Goal: Information Seeking & Learning: Learn about a topic

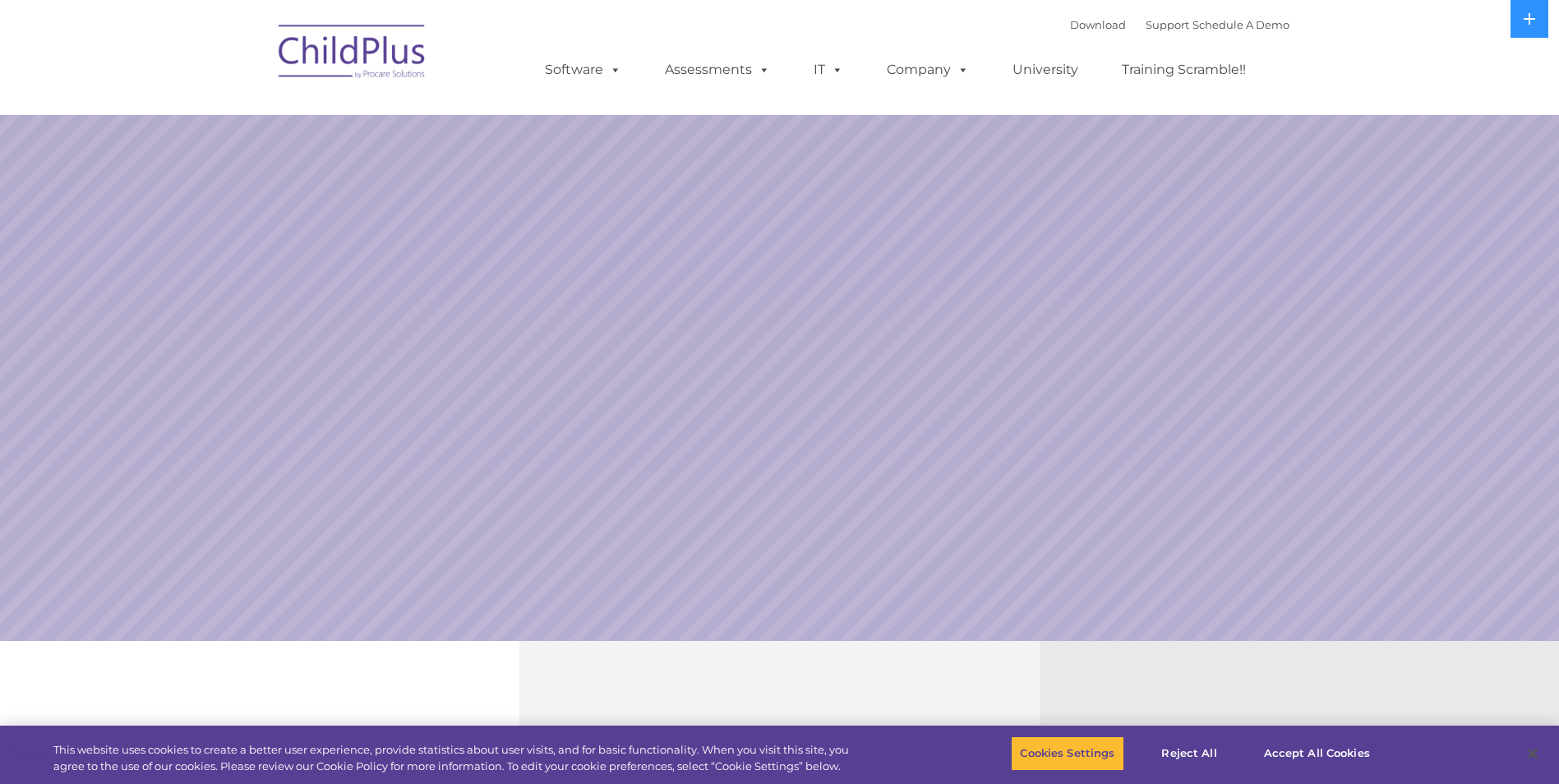
select select "MEDIUM"
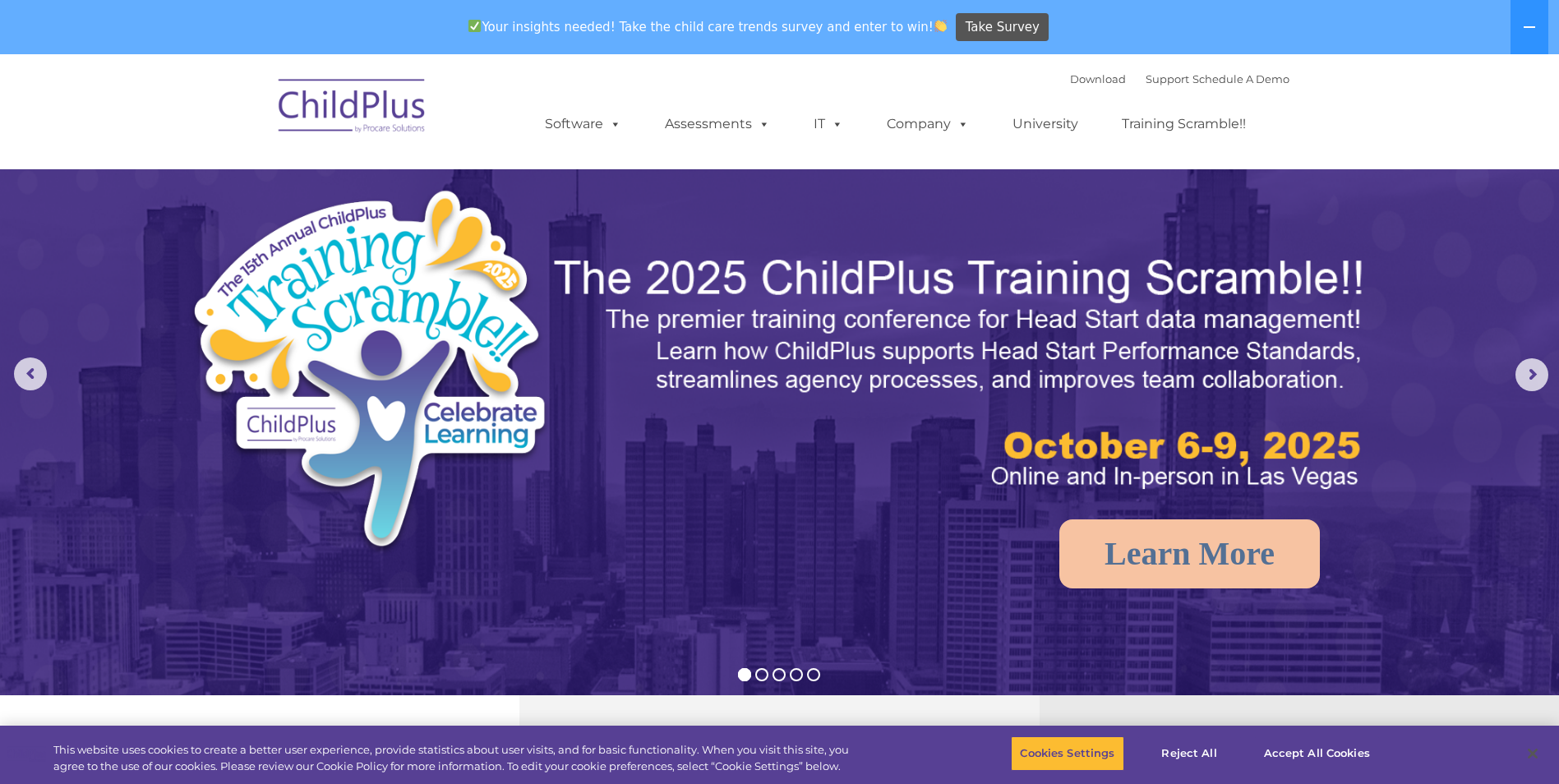
click at [395, 117] on img at bounding box center [352, 108] width 165 height 82
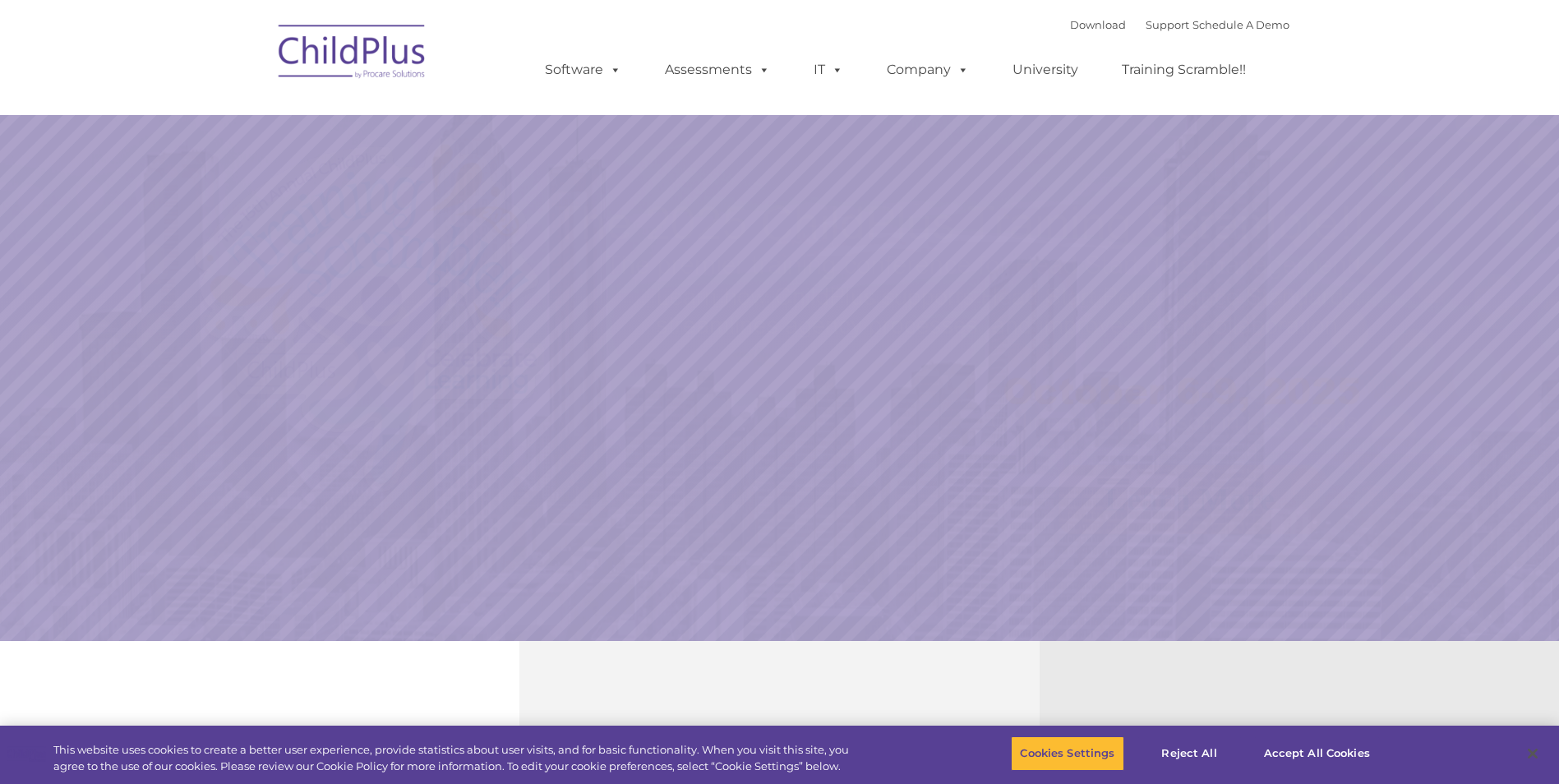
select select "MEDIUM"
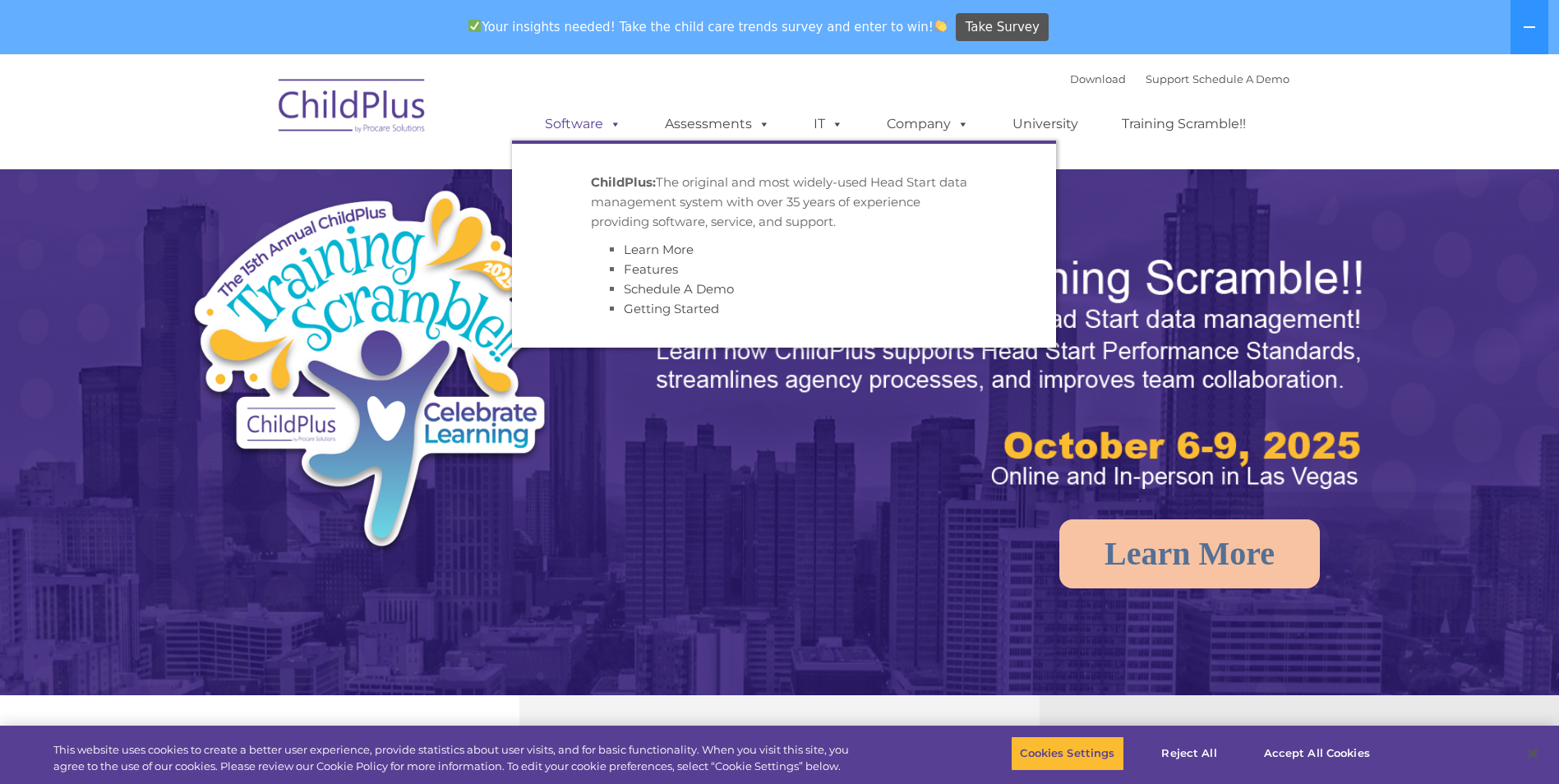
click at [596, 91] on ul "Software ChildPlus: The original and most widely-used Head Start data managemen…" at bounding box center [900, 124] width 777 height 65
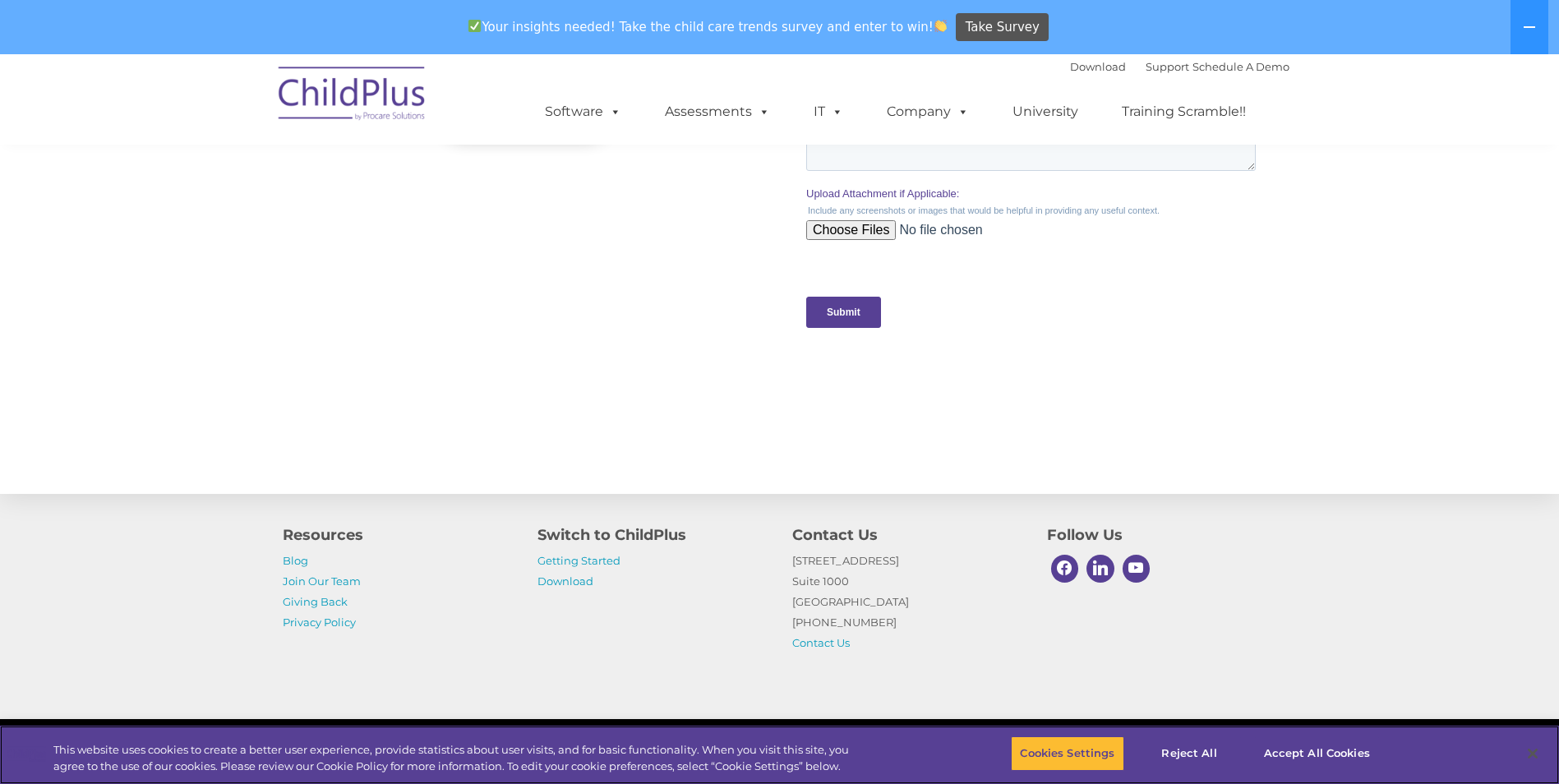
scroll to position [1616, 0]
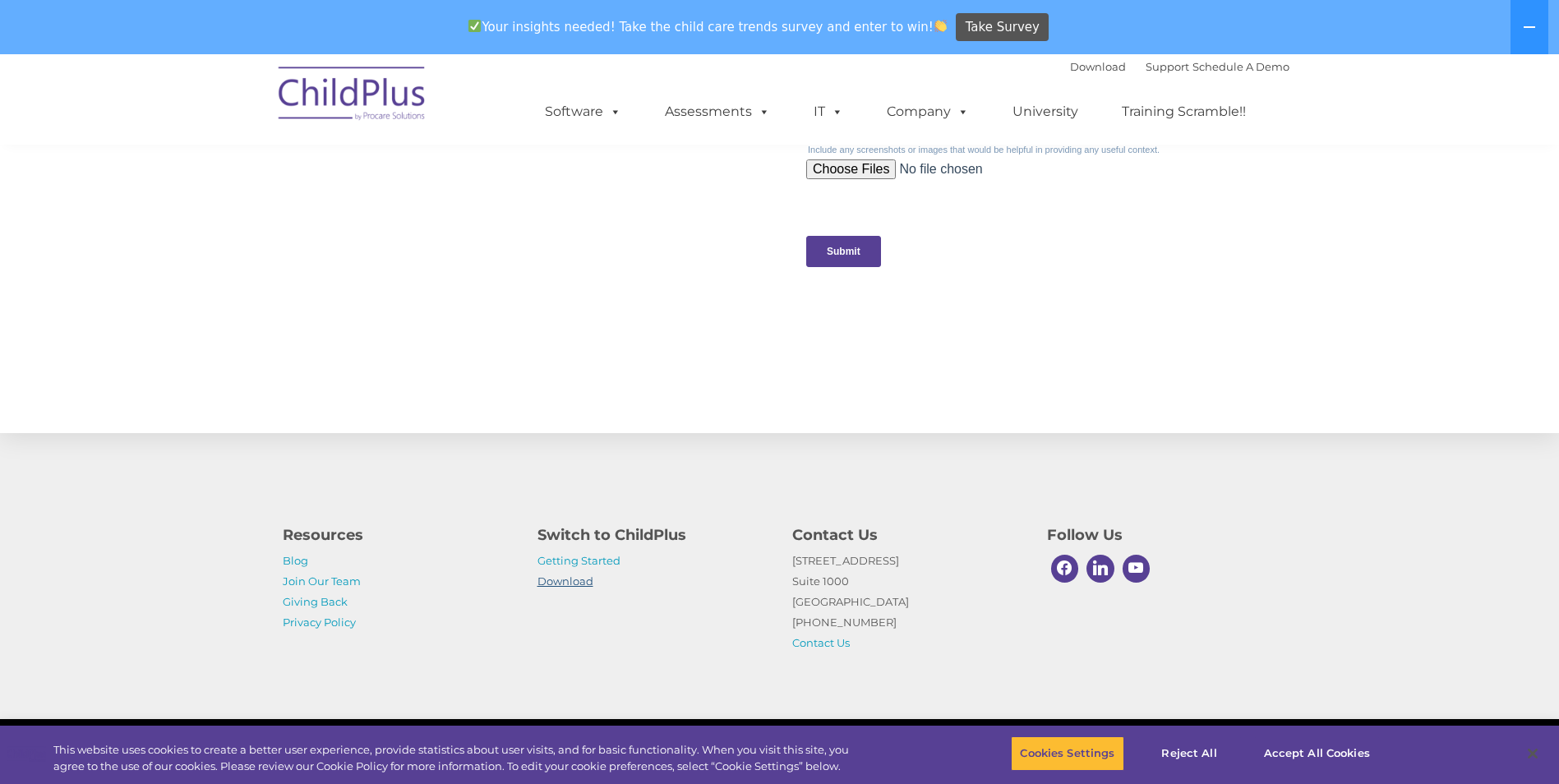
click at [587, 581] on link "Download" at bounding box center [565, 581] width 55 height 13
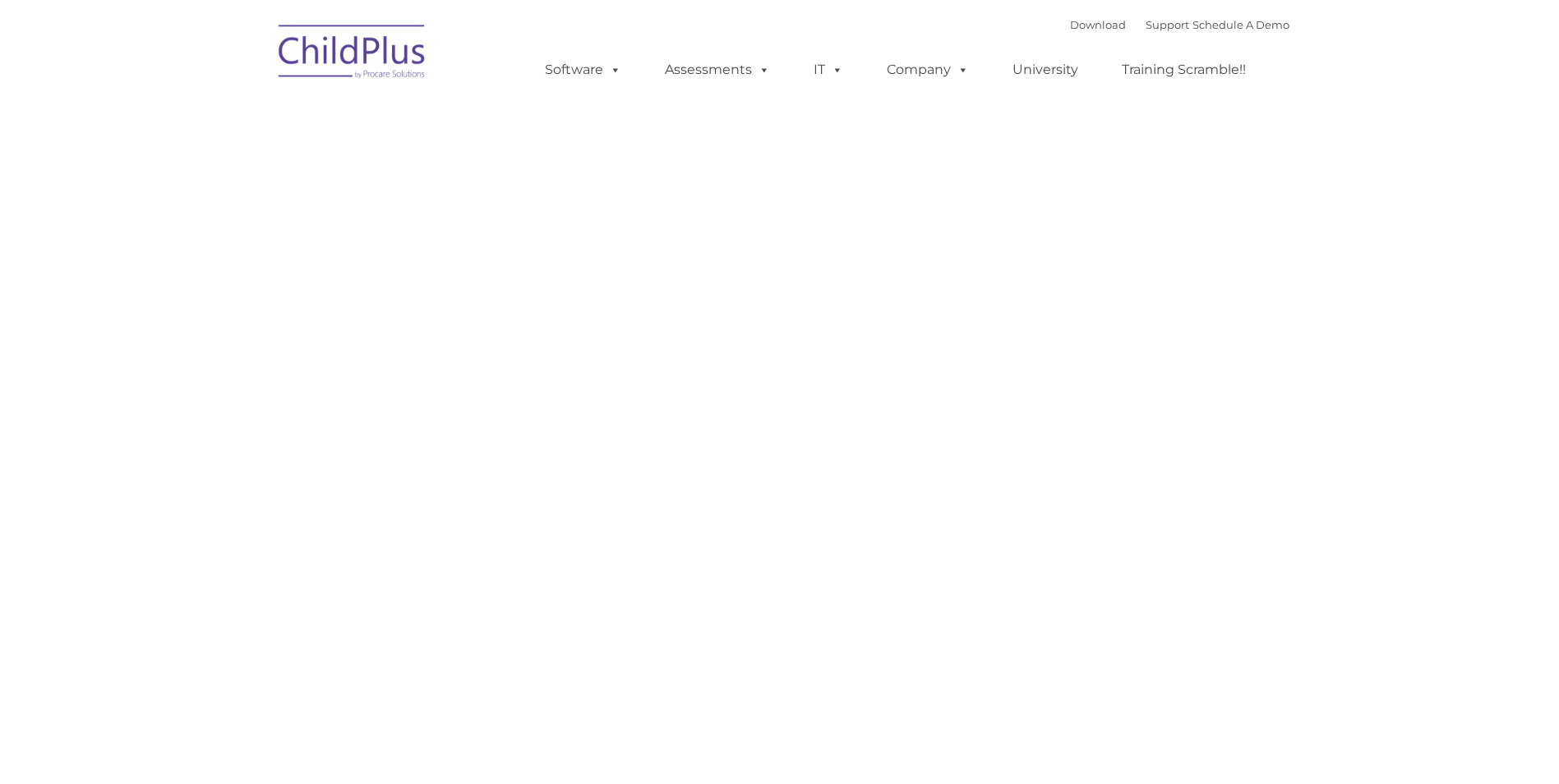
type input ""
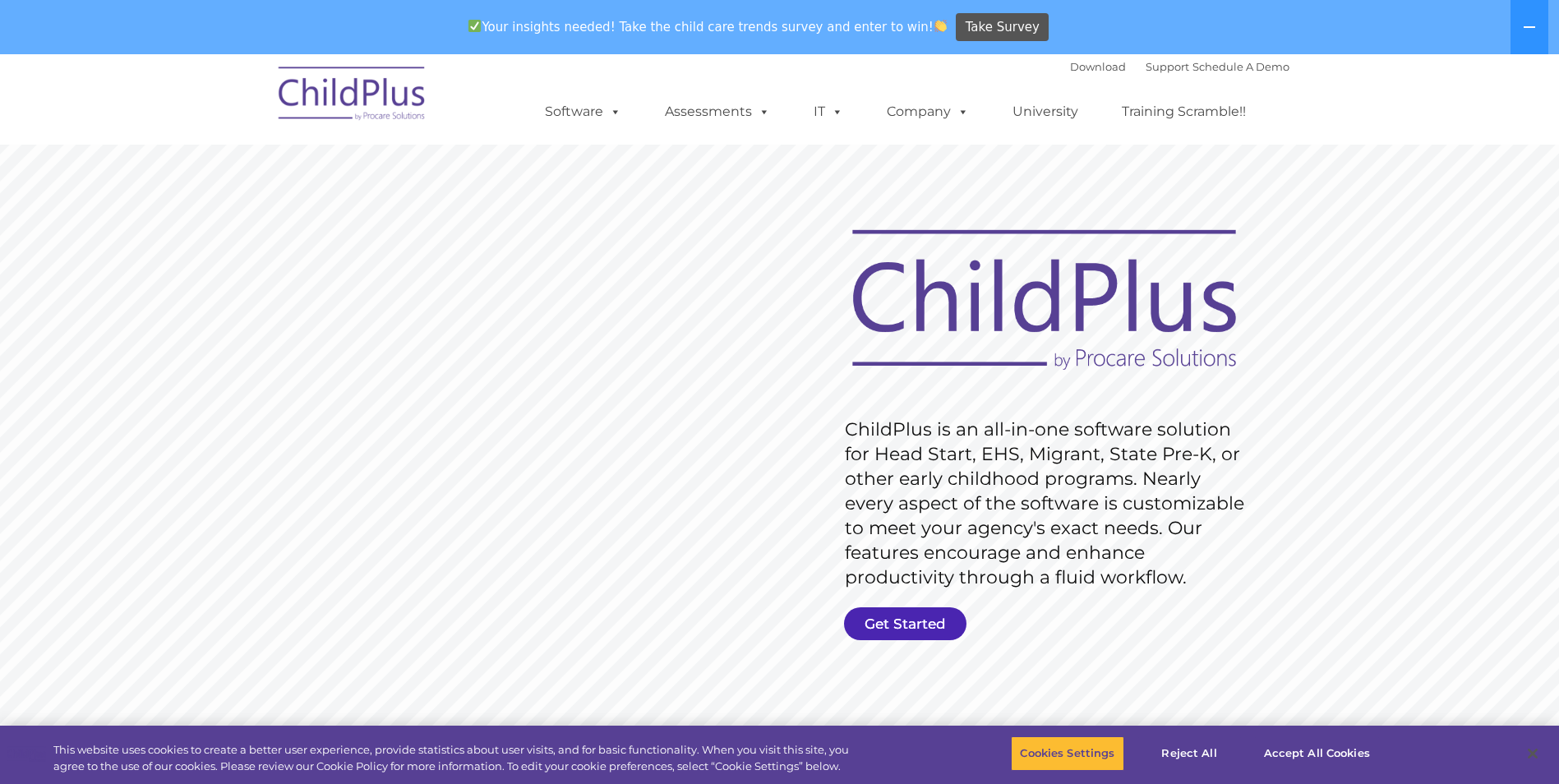
click at [909, 622] on link "Get Started" at bounding box center [905, 623] width 123 height 33
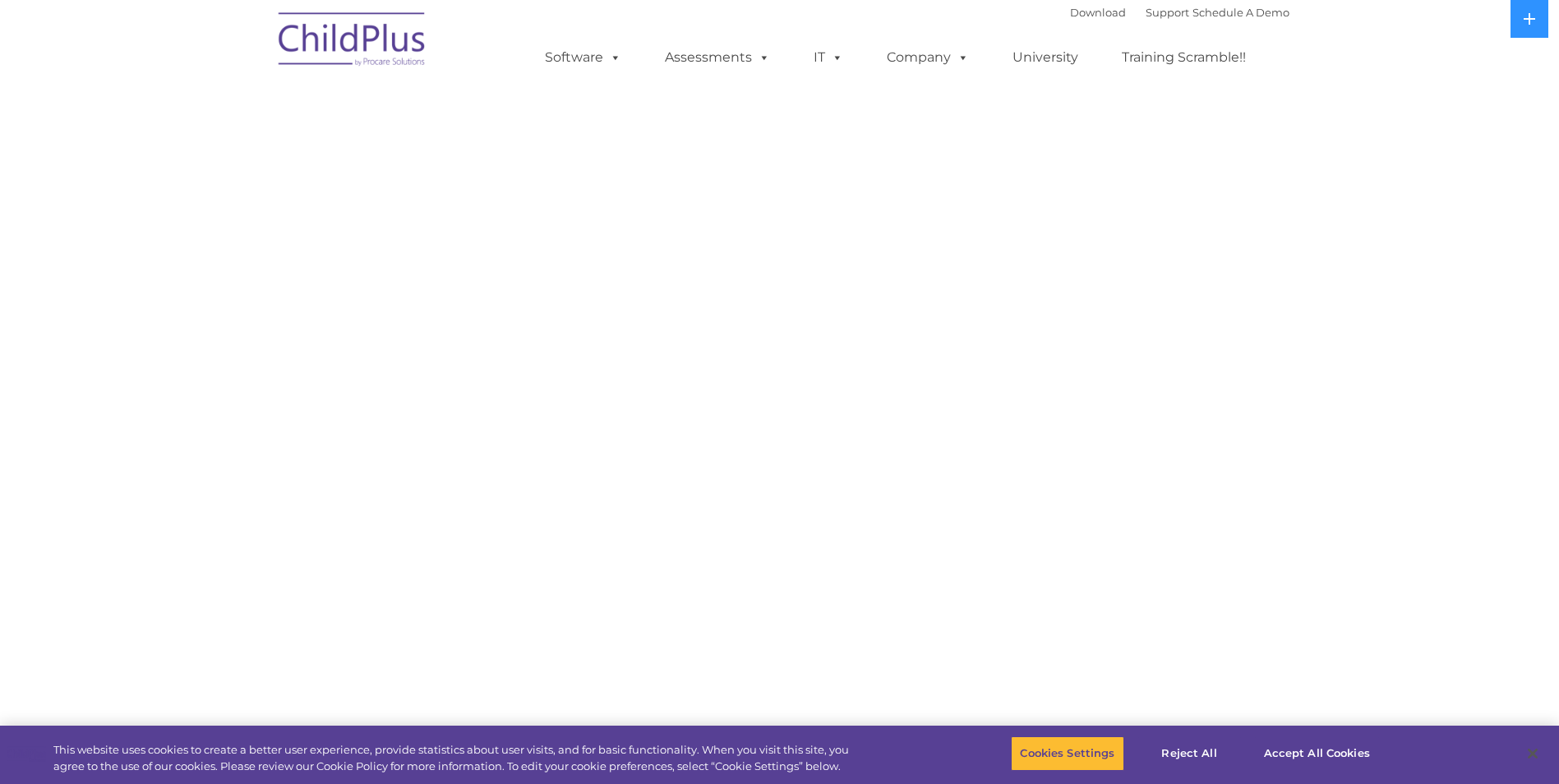
select select "MEDIUM"
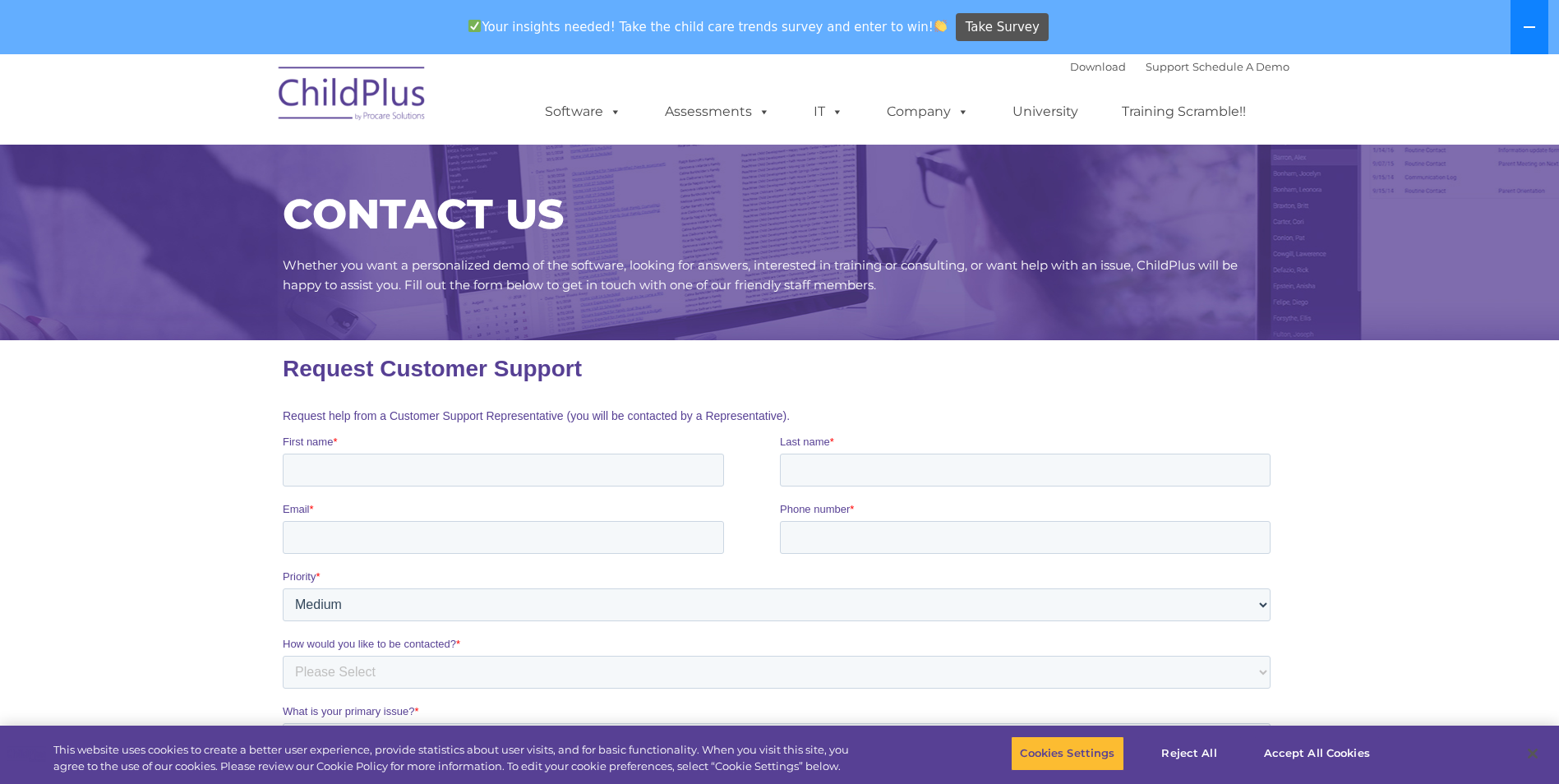
click at [1517, 37] on button at bounding box center [1530, 27] width 38 height 55
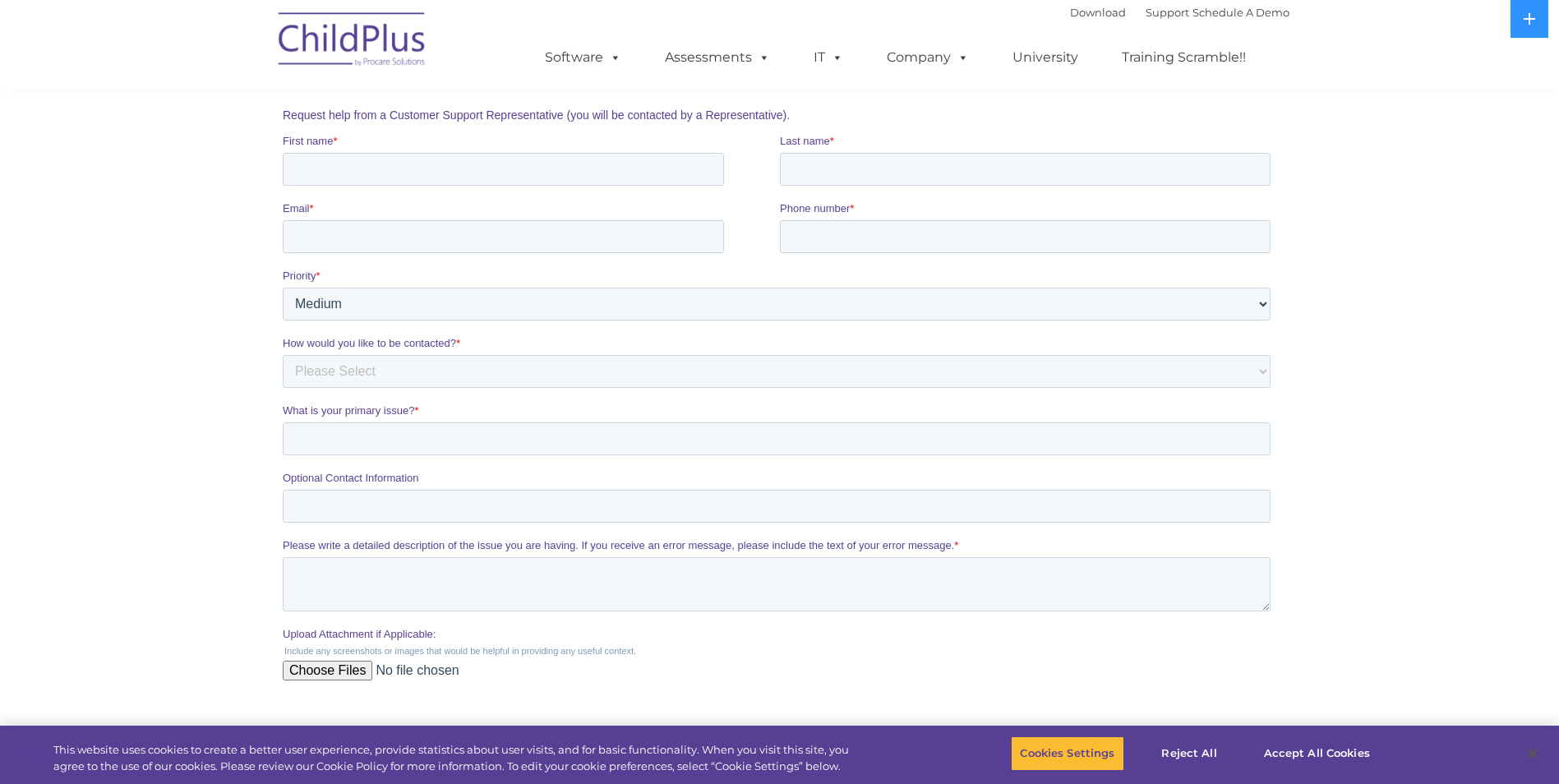
scroll to position [493, 0]
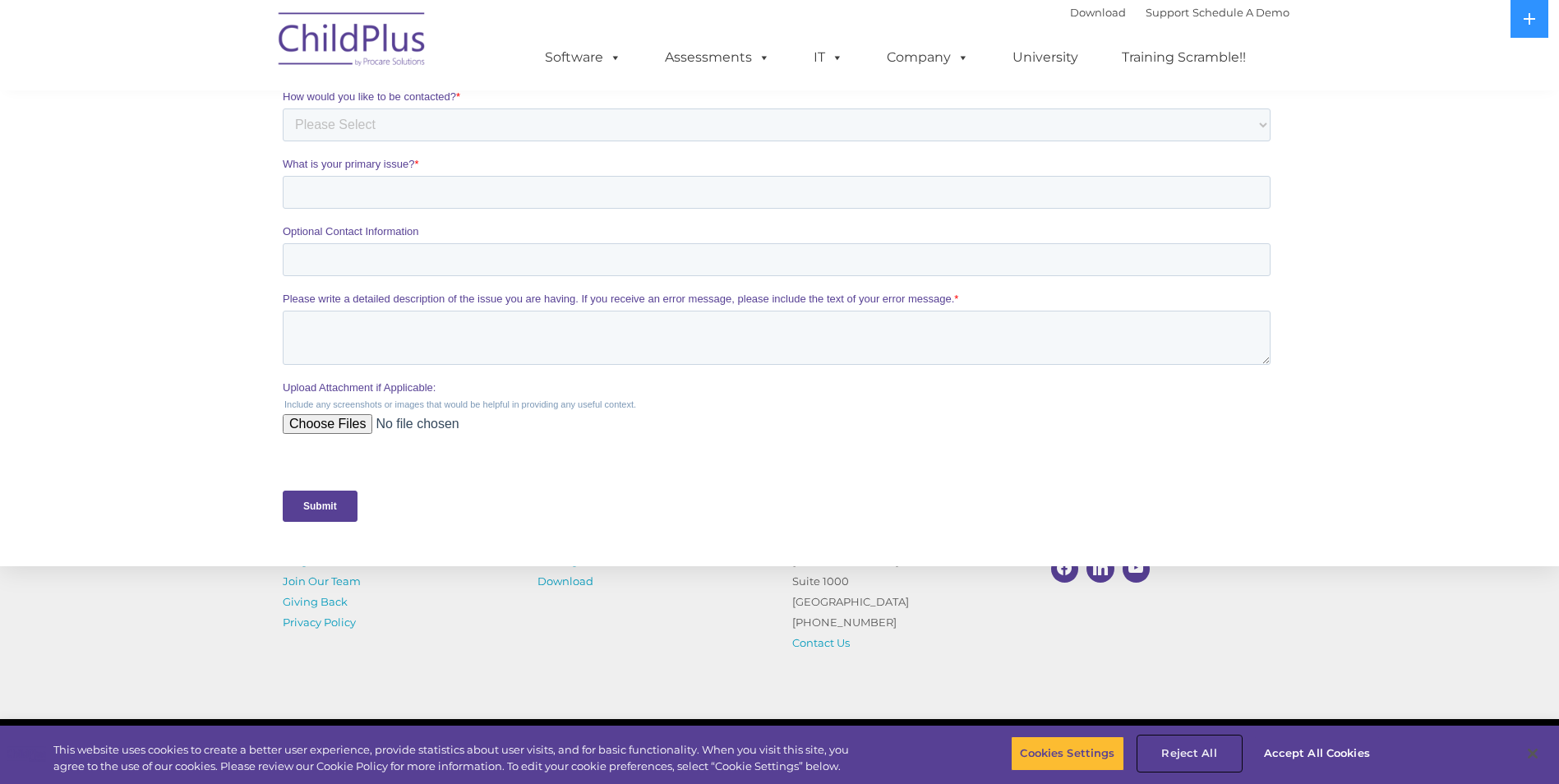
click at [1201, 753] on button "Reject All" at bounding box center [1189, 753] width 103 height 35
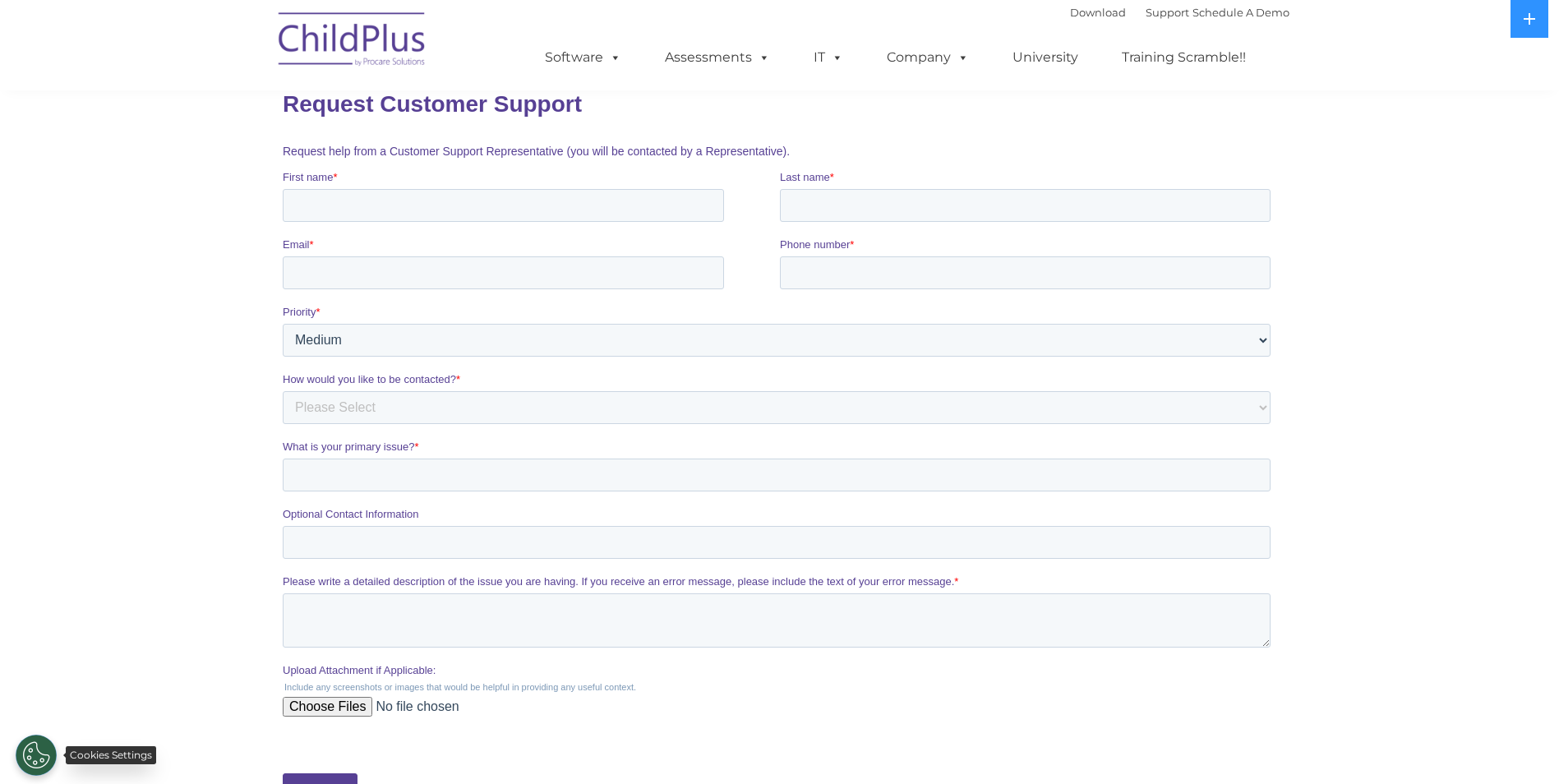
scroll to position [0, 0]
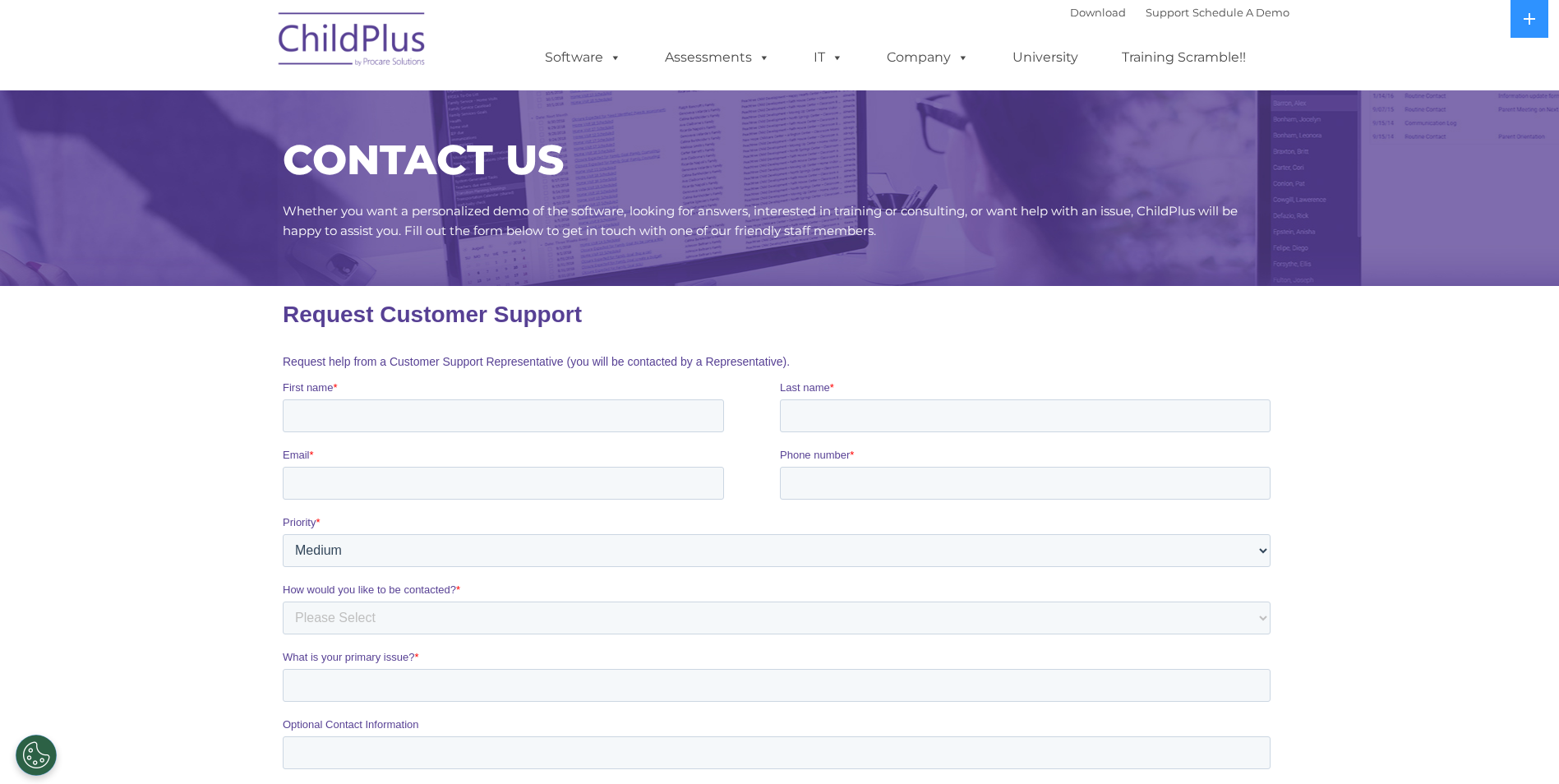
click at [356, 41] on img at bounding box center [352, 42] width 165 height 82
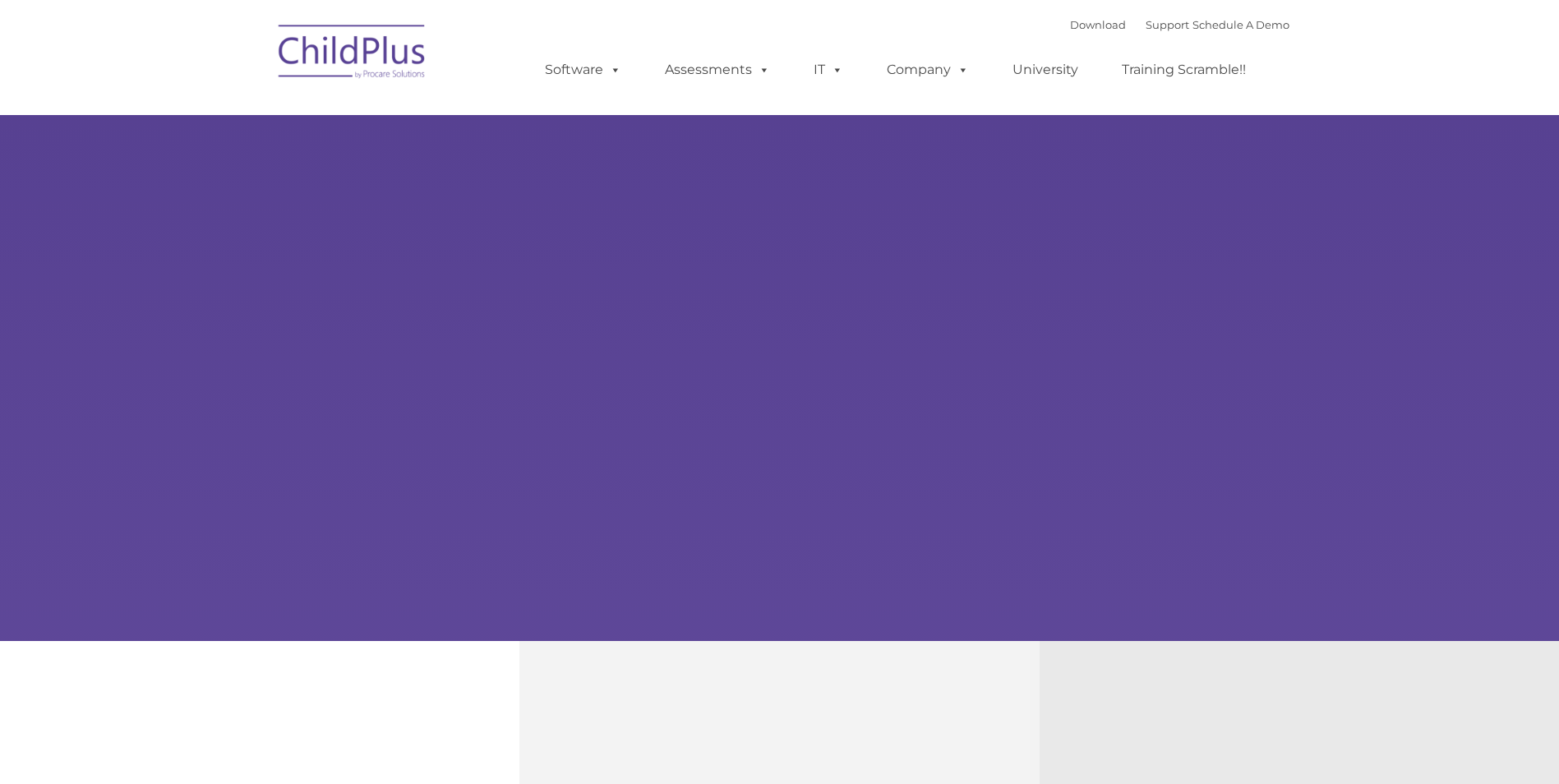
type input ""
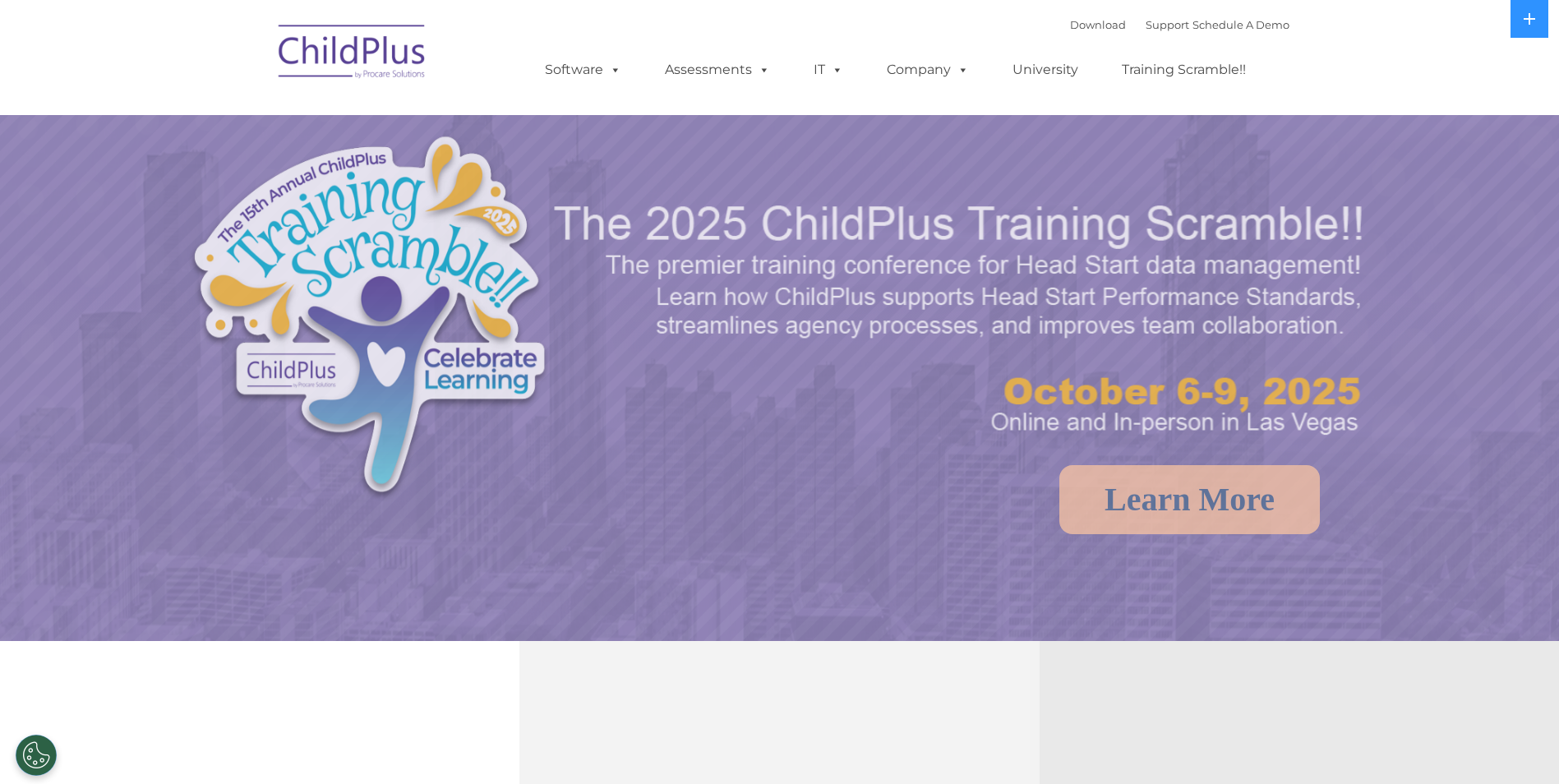
select select "MEDIUM"
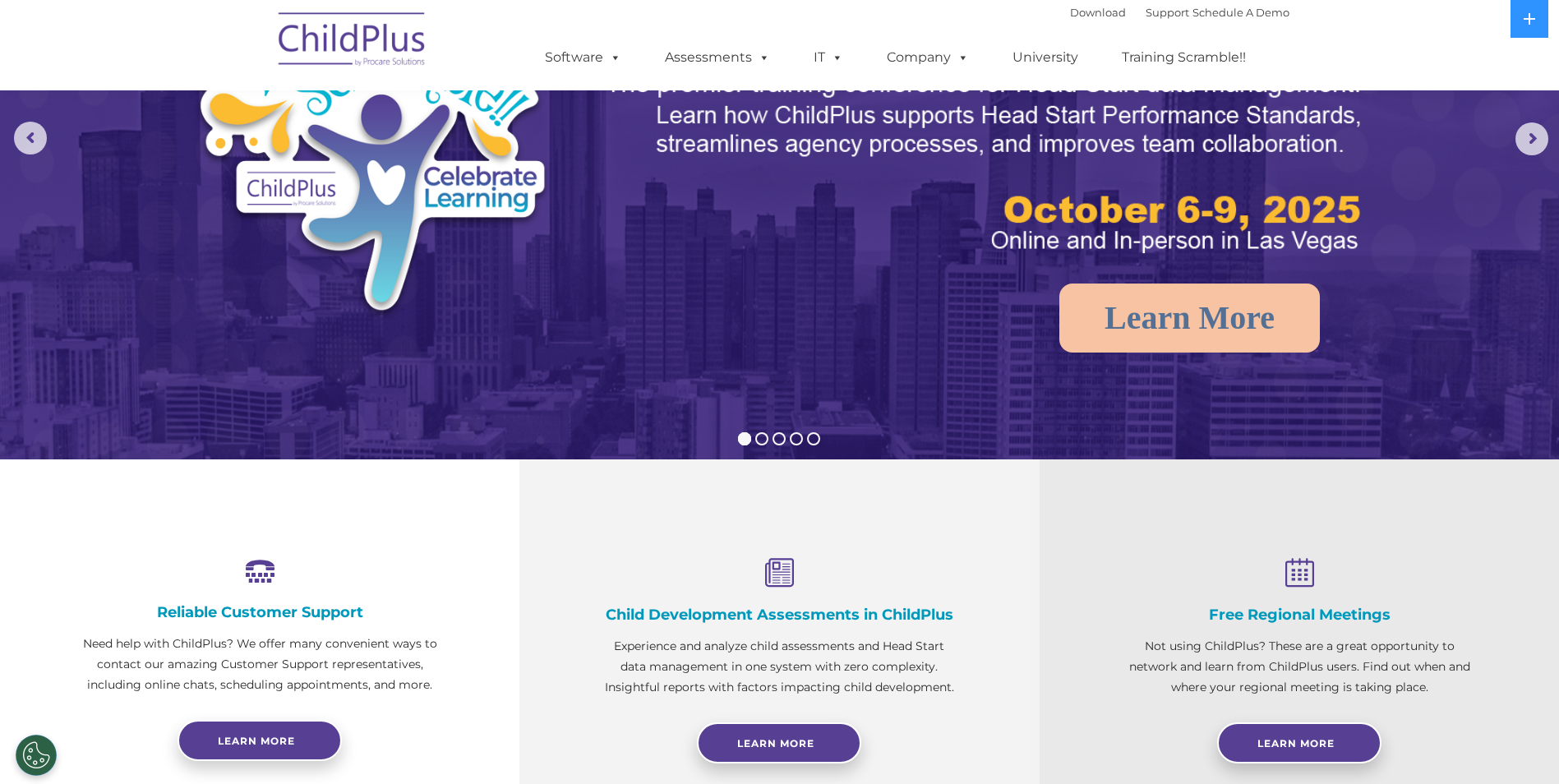
scroll to position [185, 0]
